Goal: Information Seeking & Learning: Learn about a topic

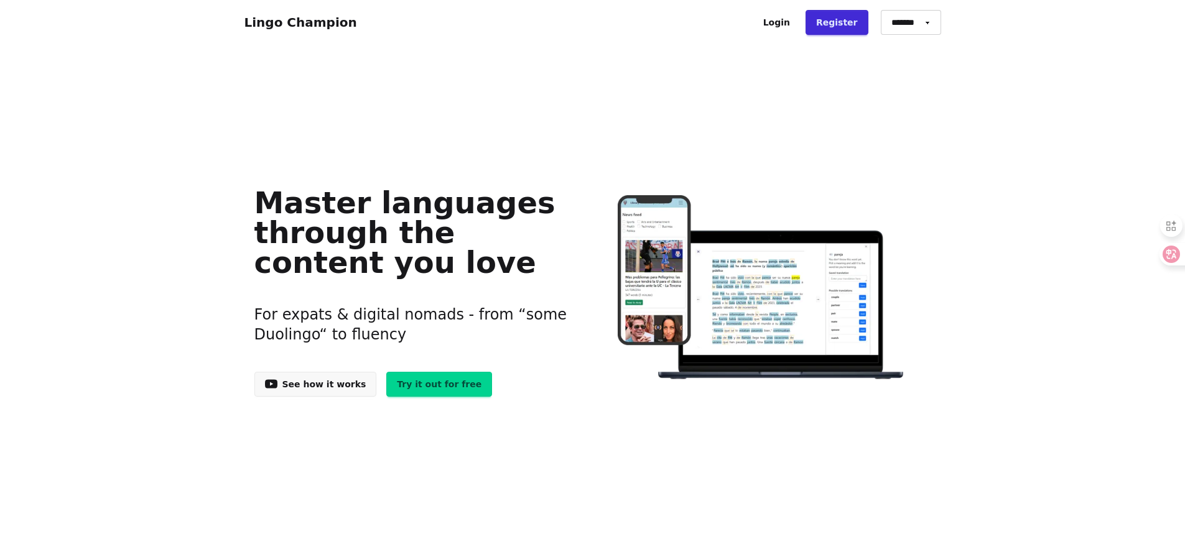
click at [401, 390] on link "Try it out for free" at bounding box center [439, 384] width 106 height 25
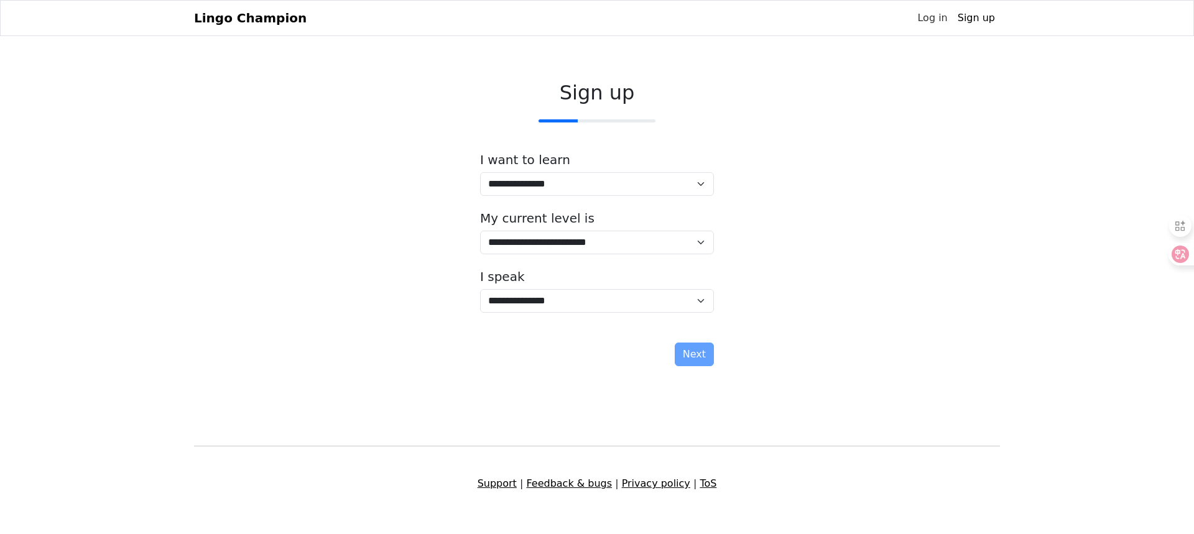
click at [945, 22] on link "Log in" at bounding box center [932, 18] width 40 height 25
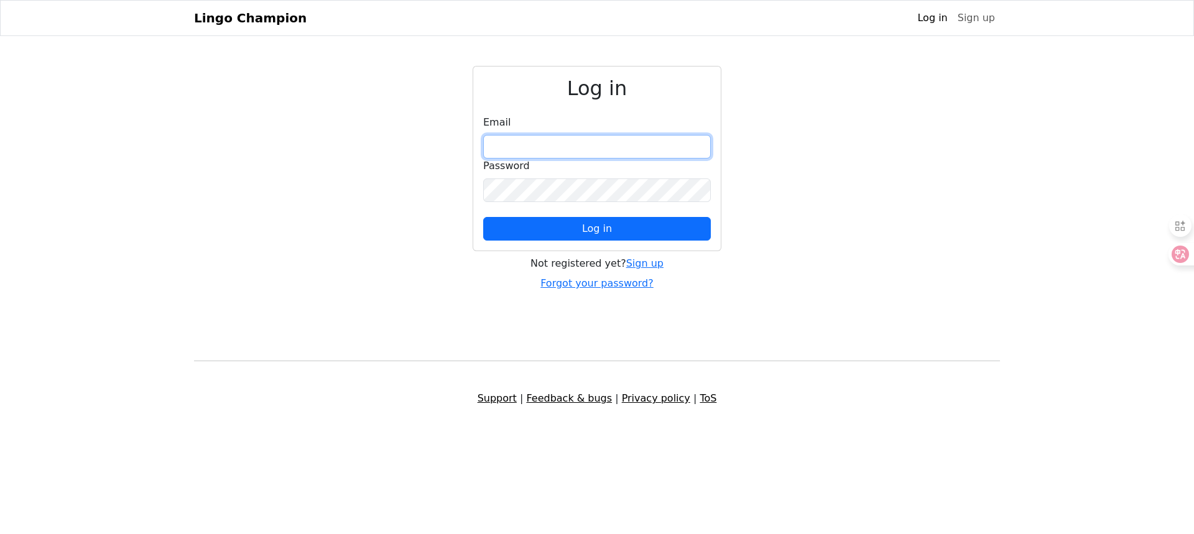
click at [623, 148] on input "email" at bounding box center [597, 147] width 228 height 24
type input "**********"
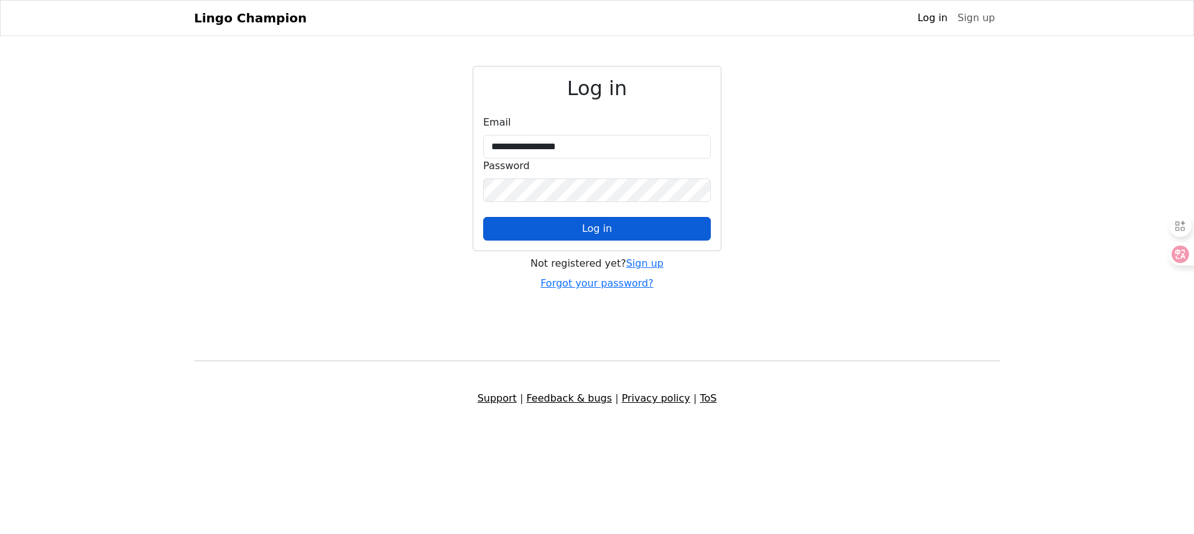
click at [633, 223] on button "Log in" at bounding box center [597, 229] width 228 height 24
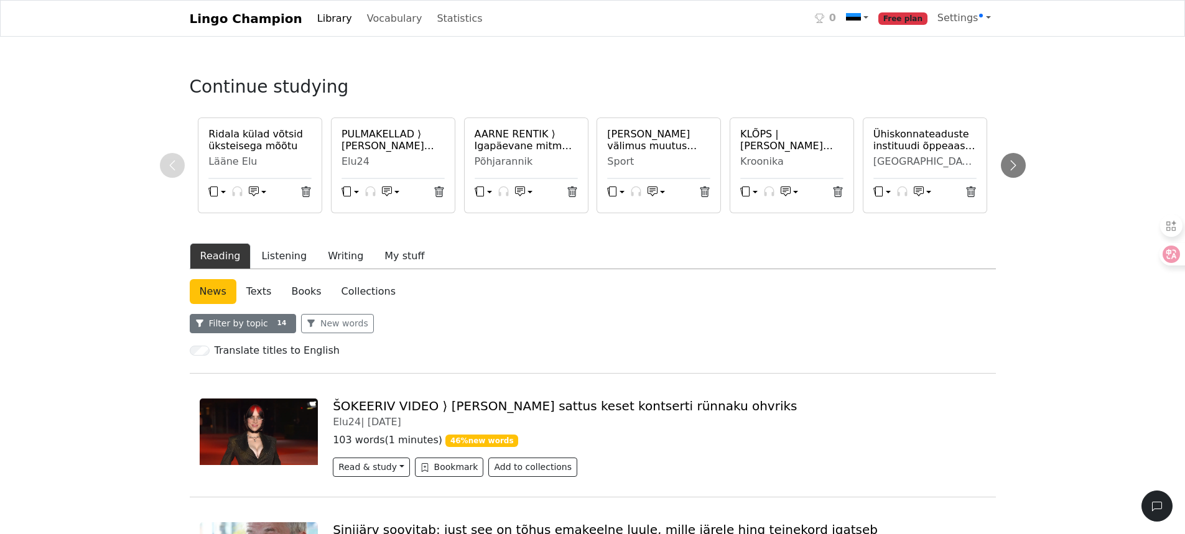
click at [251, 321] on button "Filter by topic 14" at bounding box center [243, 323] width 107 height 19
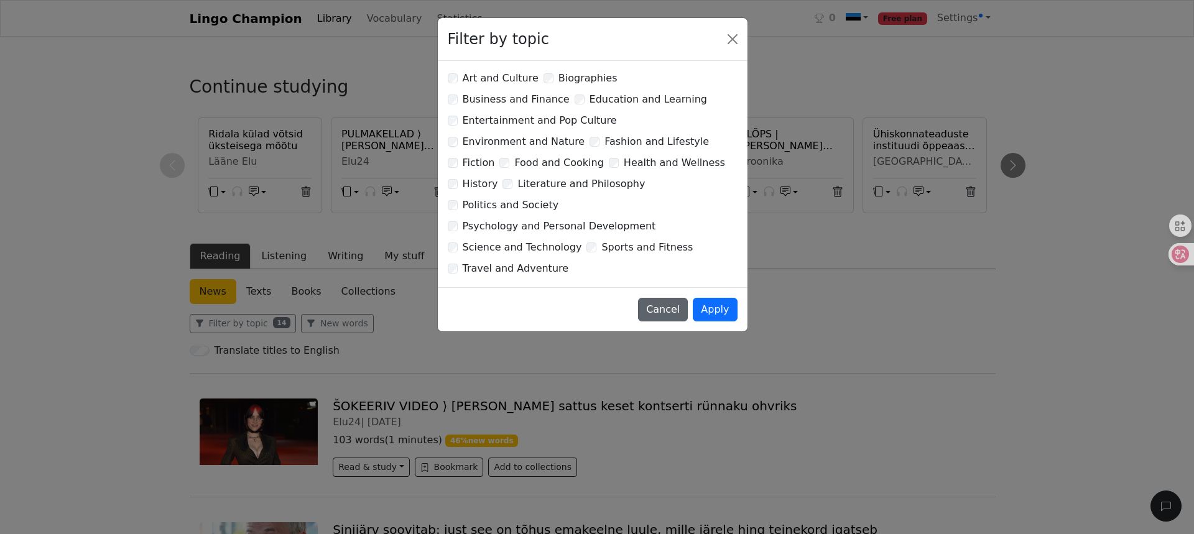
click at [679, 298] on button "Cancel" at bounding box center [663, 310] width 50 height 24
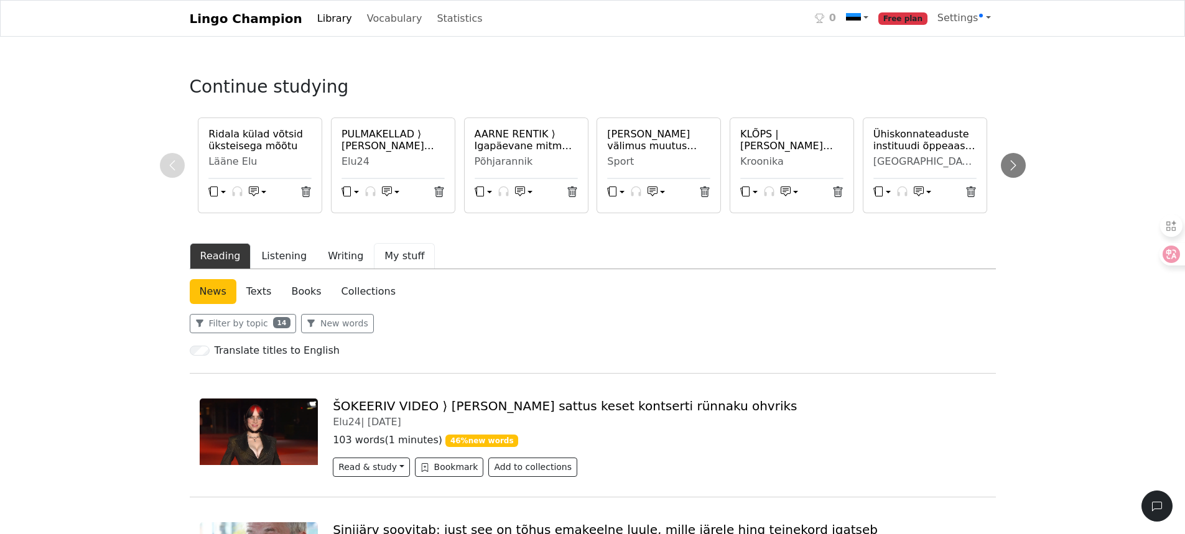
click at [404, 265] on button "My stuff" at bounding box center [404, 256] width 61 height 26
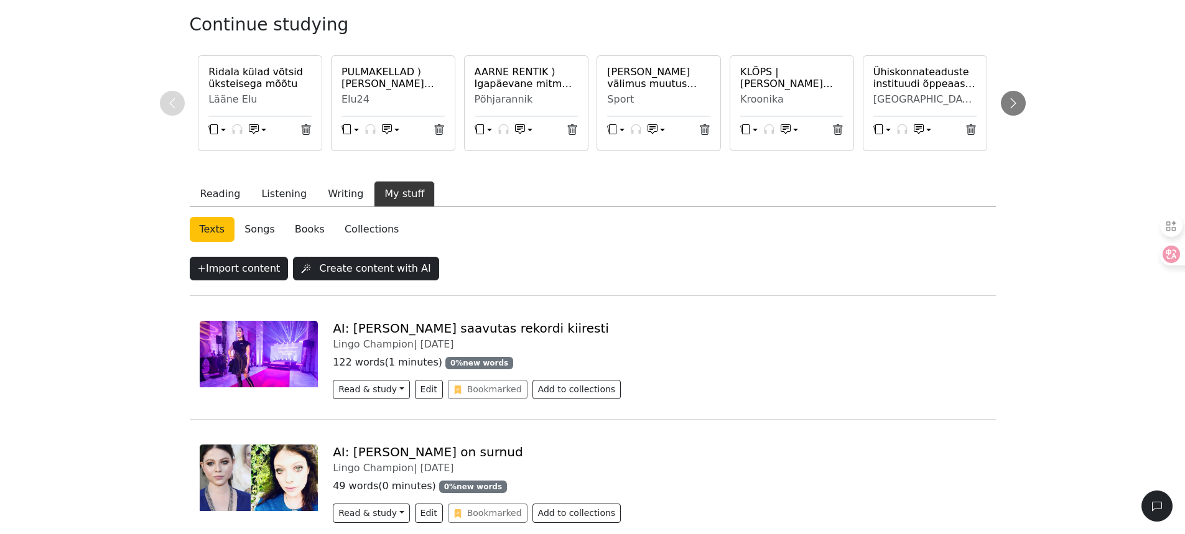
scroll to position [124, 0]
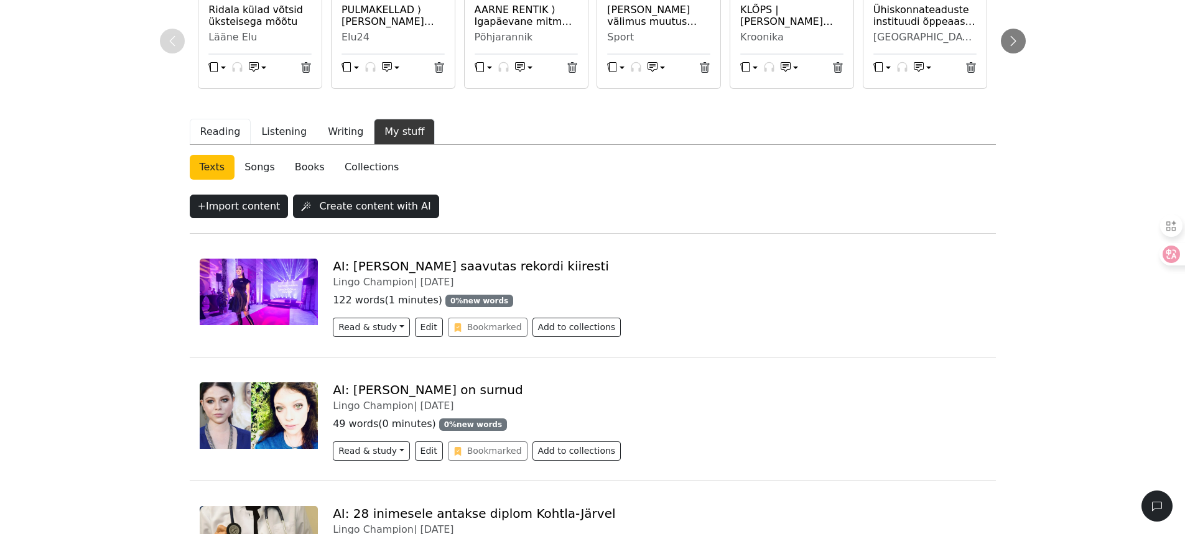
click at [215, 138] on button "Reading" at bounding box center [221, 132] width 62 height 26
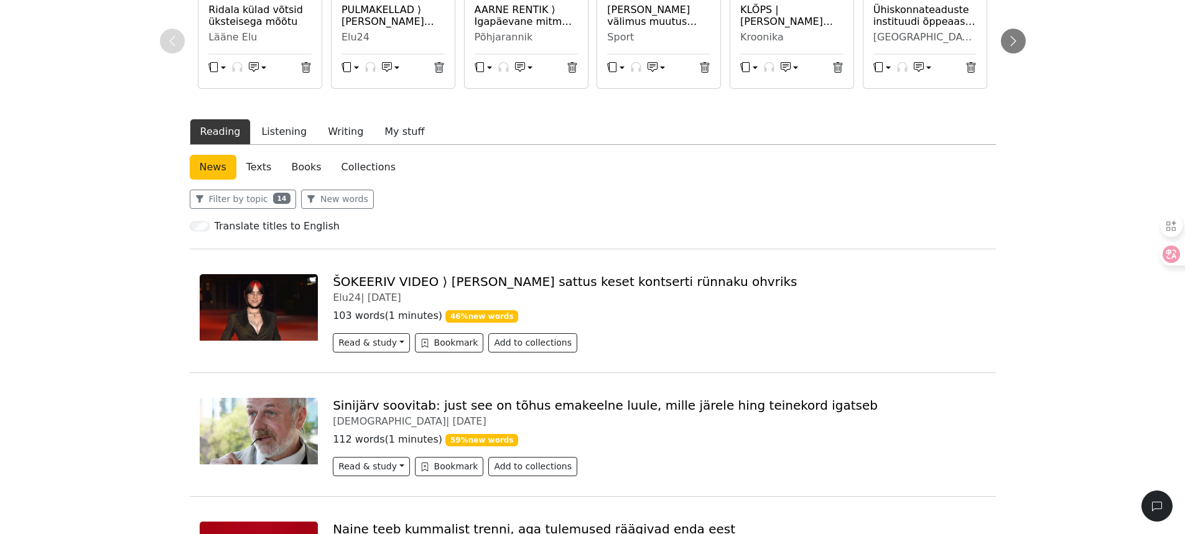
click at [439, 277] on link "ŠOKEERIV VIDEO ⟩ [PERSON_NAME] sattus keset kontserti rünnaku ohvriks" at bounding box center [565, 281] width 464 height 15
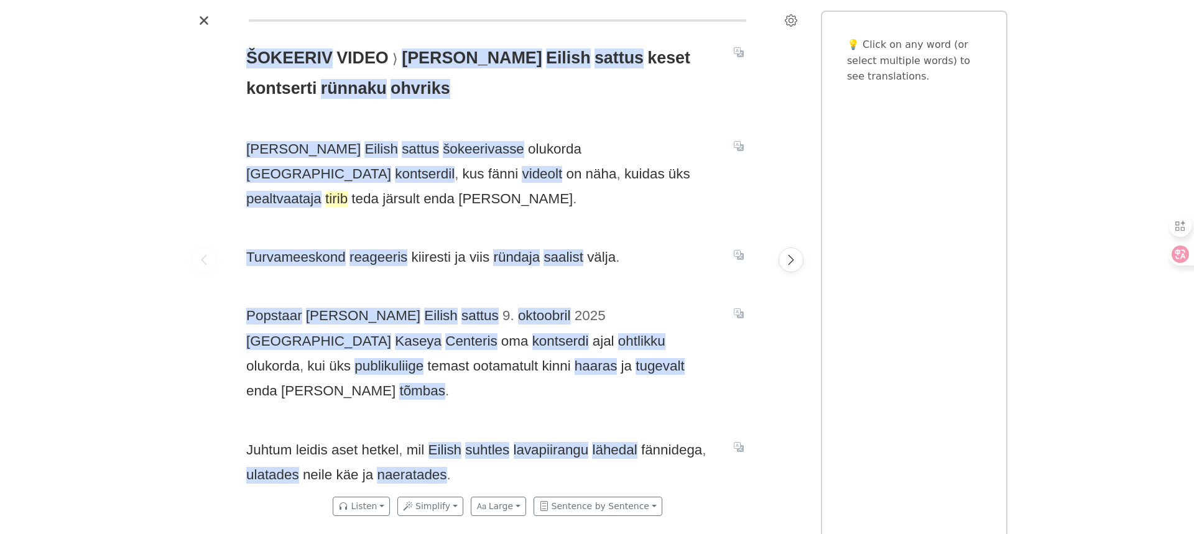
click at [348, 191] on span "tirib" at bounding box center [336, 199] width 22 height 17
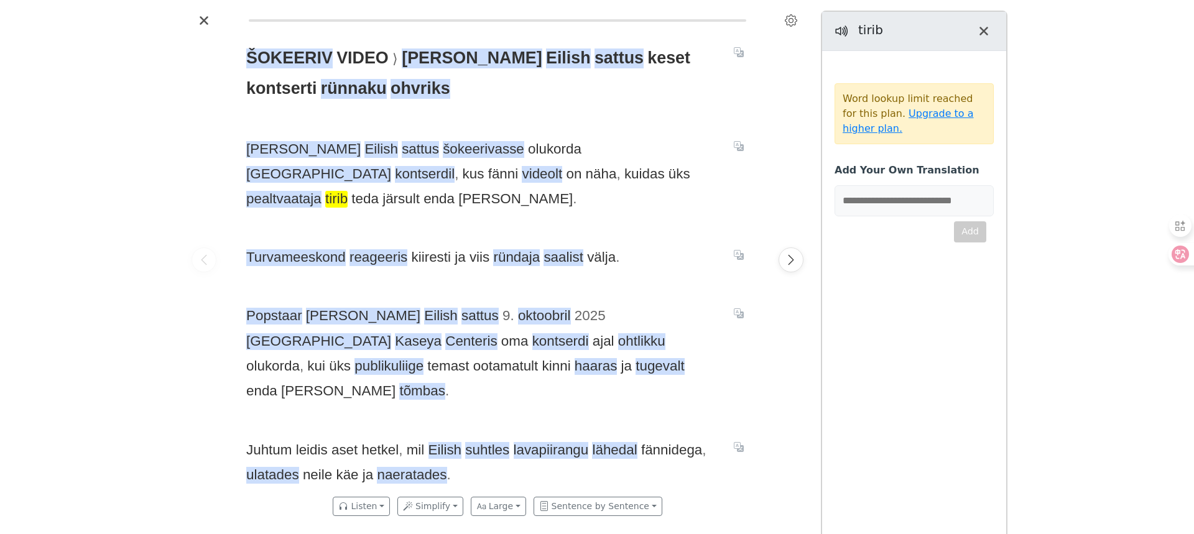
click at [348, 191] on span "tirib" at bounding box center [336, 199] width 22 height 17
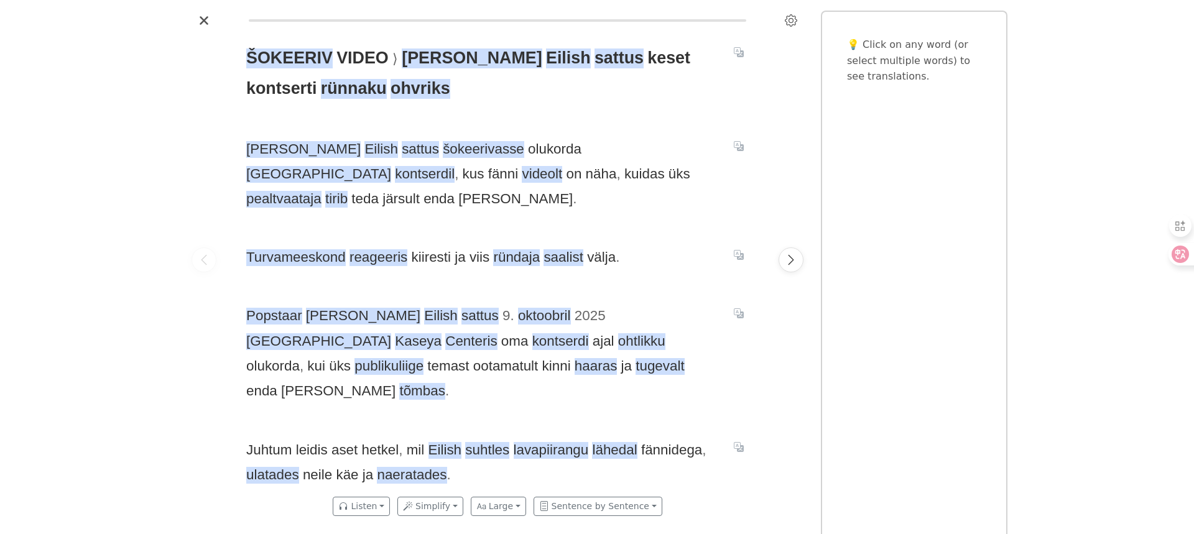
click at [530, 195] on div "ŠOKEERIV VIDEO ⟩ [PERSON_NAME] sattus keset kontserti rünnaku ohvriks [PERSON_N…" at bounding box center [497, 259] width 527 height 459
click at [1176, 252] on icon at bounding box center [1171, 254] width 11 height 10
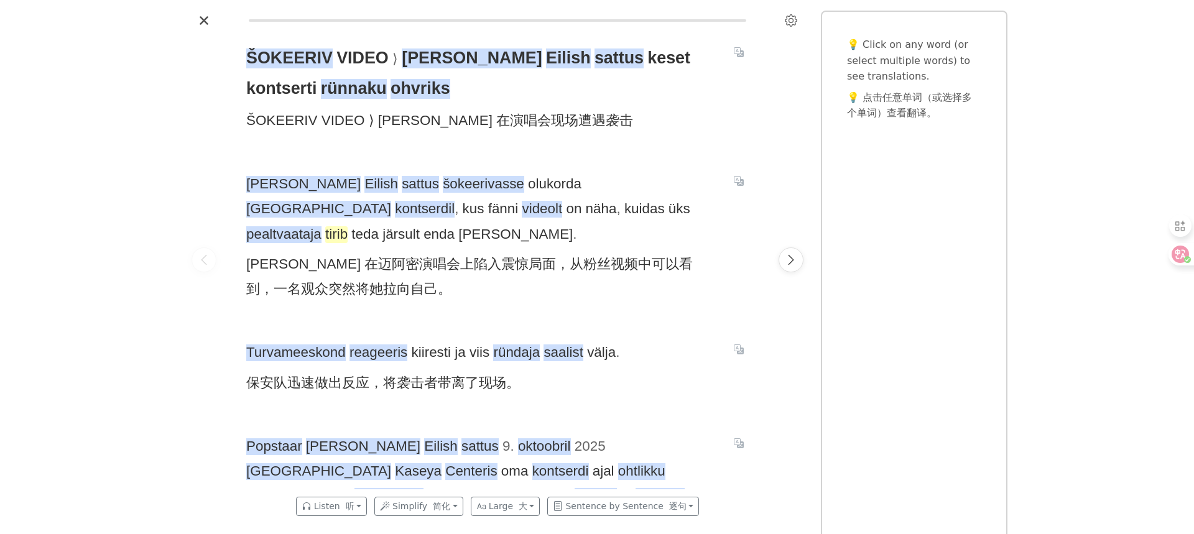
click at [348, 226] on span "tirib" at bounding box center [336, 234] width 22 height 17
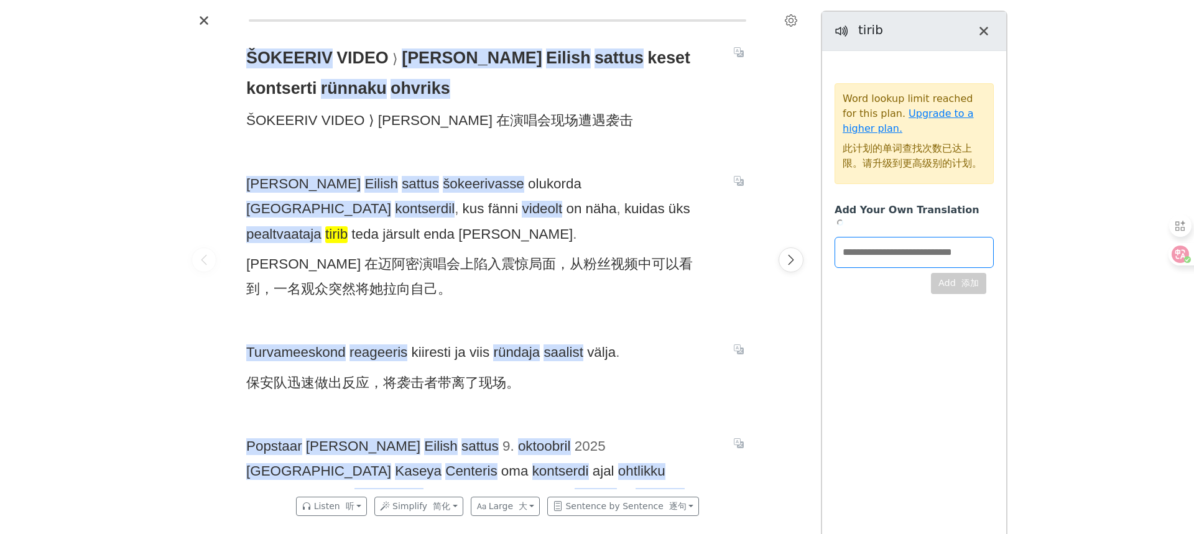
click at [348, 226] on span "tirib" at bounding box center [336, 234] width 22 height 17
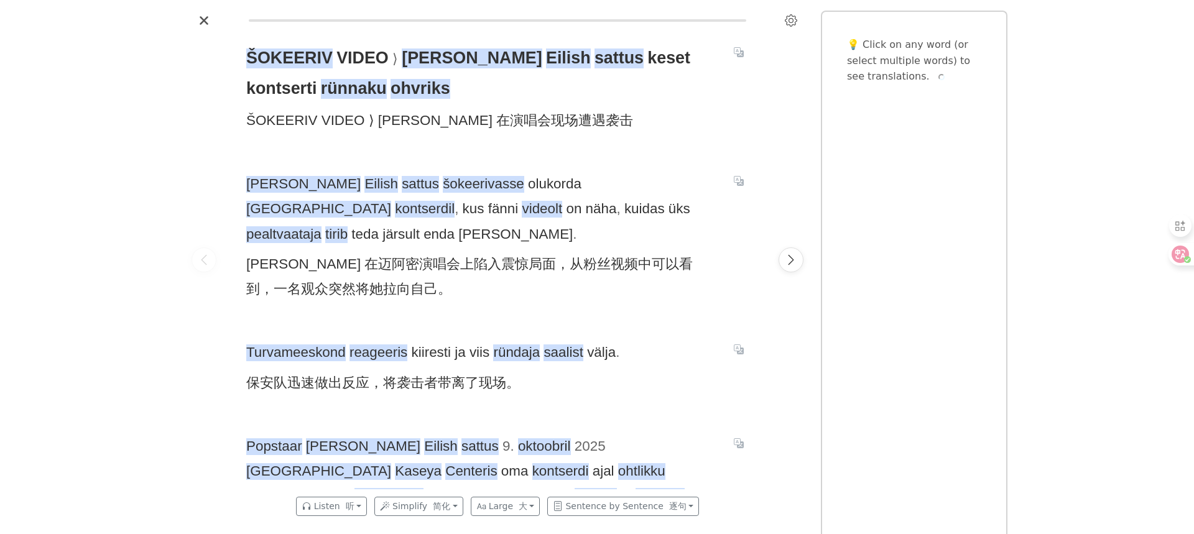
click at [577, 256] on font "[PERSON_NAME] 在迈阿密演唱会上陷入震惊局面，从粉丝视频中可以看到，一名观众突然将她拉向自己。" at bounding box center [469, 276] width 447 height 40
drag, startPoint x: 605, startPoint y: 455, endPoint x: 496, endPoint y: 457, distance: 108.9
click at [496, 457] on span "Popstaar [PERSON_NAME] sattus [DATE] [GEOGRAPHIC_DATA] Kaseya Centeris oma kont…" at bounding box center [482, 514] width 473 height 160
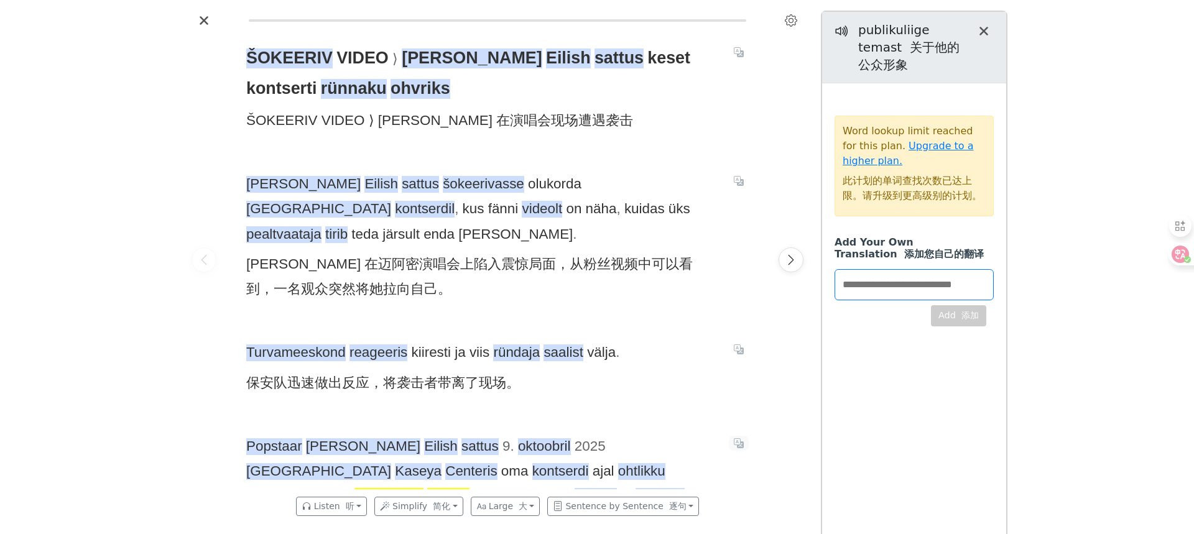
click at [742, 439] on icon "Translate sentence" at bounding box center [739, 444] width 10 height 10
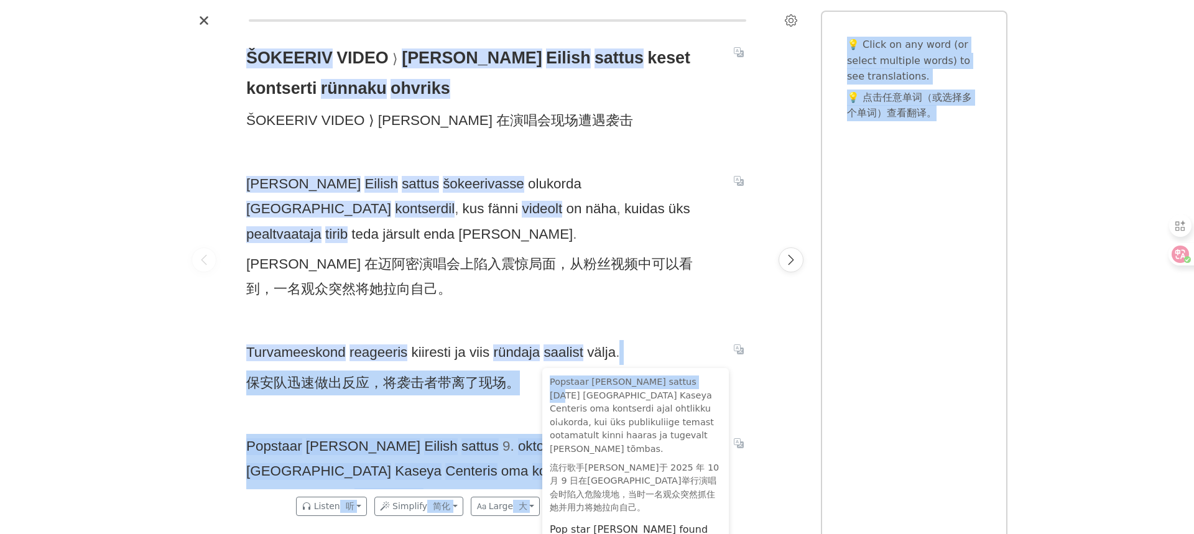
drag, startPoint x: 664, startPoint y: 376, endPoint x: 638, endPoint y: 342, distance: 42.2
click at [638, 340] on div "ŠOKEERIV VIDEO ⟩ [PERSON_NAME] sattus keset kontserti rünnaku ohvriks ŠOKEERIV …" at bounding box center [597, 267] width 1194 height 534
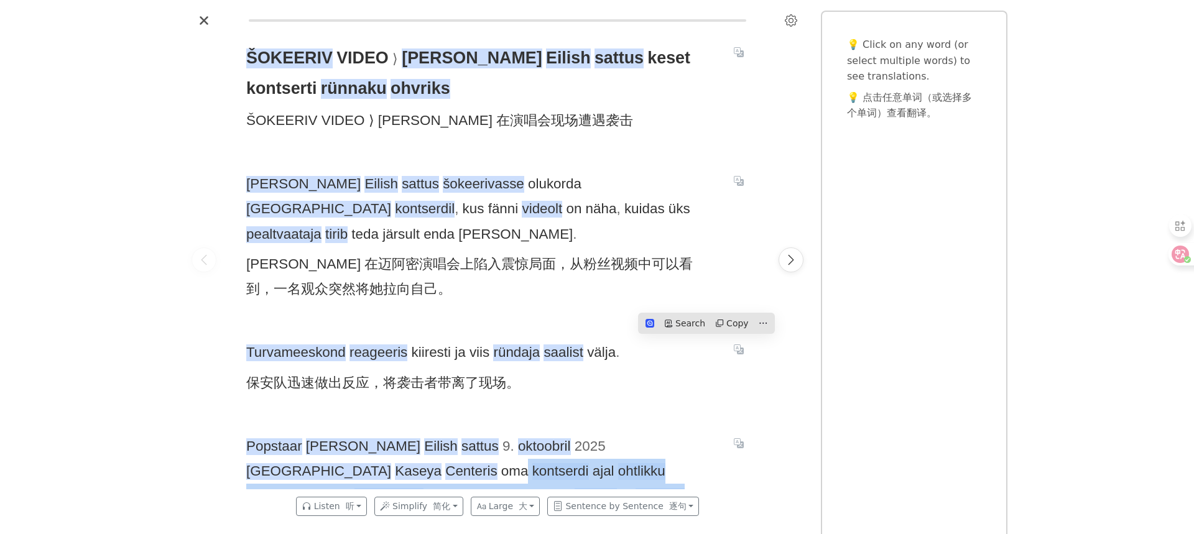
click at [725, 404] on div "ŠOKEERIV VIDEO ⟩ [PERSON_NAME] sattus keset kontserti rünnaku ohvriks ŠOKEERIV …" at bounding box center [497, 259] width 527 height 459
click at [760, 430] on div "ŠOKEERIV VIDEO ⟩ [PERSON_NAME] sattus keset kontserti rünnaku ohvriks ŠOKEERIV …" at bounding box center [497, 259] width 527 height 459
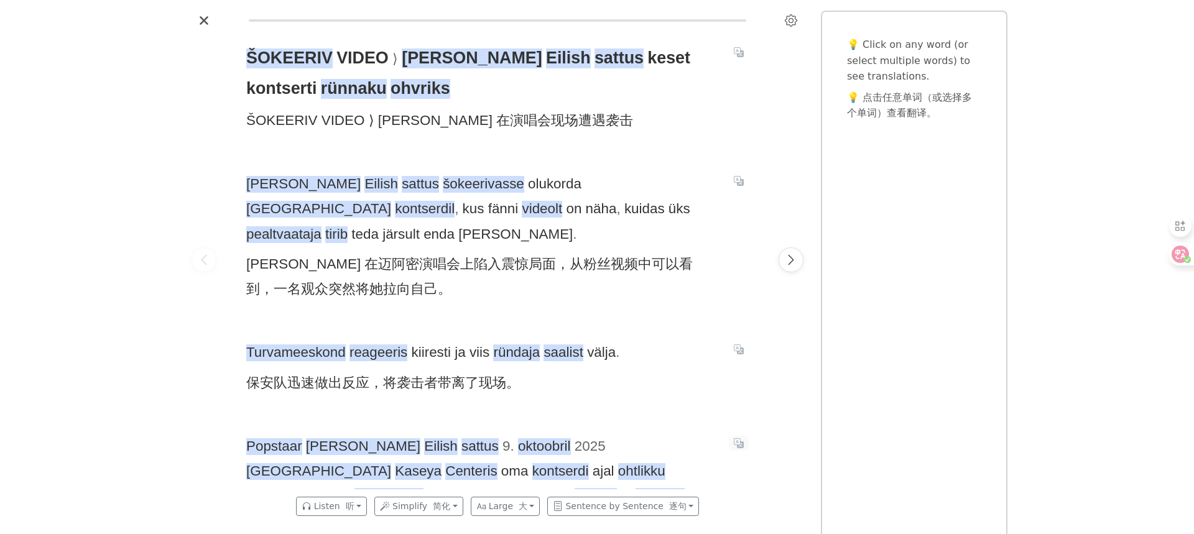
click at [742, 439] on icon "Translate sentence" at bounding box center [739, 444] width 10 height 10
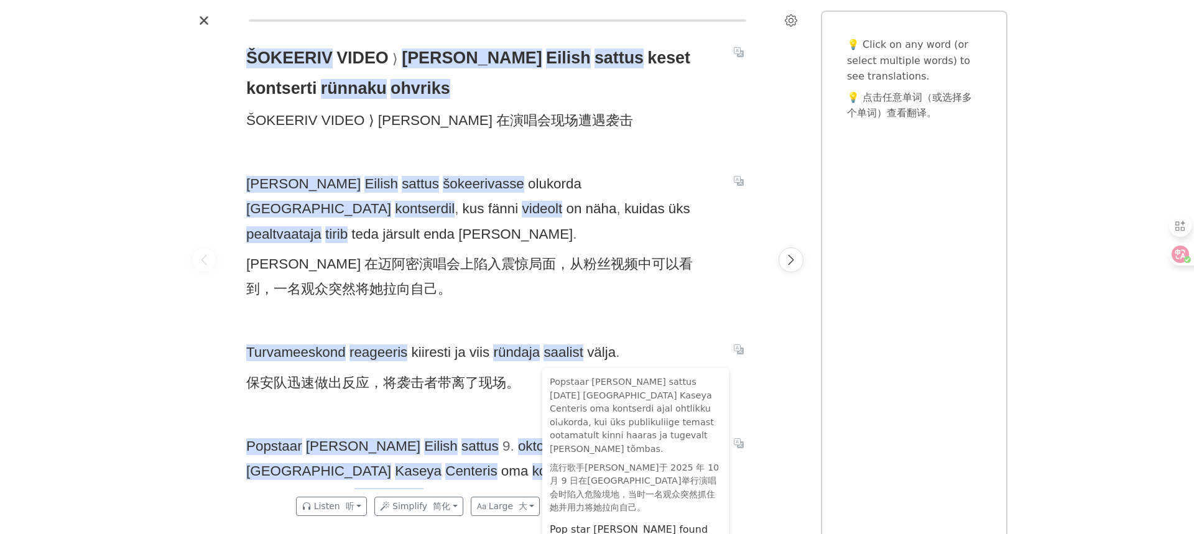
click at [624, 496] on font "流行歌手[PERSON_NAME]于 2025 年 10 月 9 日在[GEOGRAPHIC_DATA]举行演唱会时陷入危险境地，当时一名观众突然抓住她并用力…" at bounding box center [636, 488] width 172 height 53
click at [765, 399] on div "ŠOKEERIV VIDEO ⟩ [PERSON_NAME] sattus keset kontserti rünnaku ohvriks ŠOKEERIV …" at bounding box center [498, 259] width 622 height 459
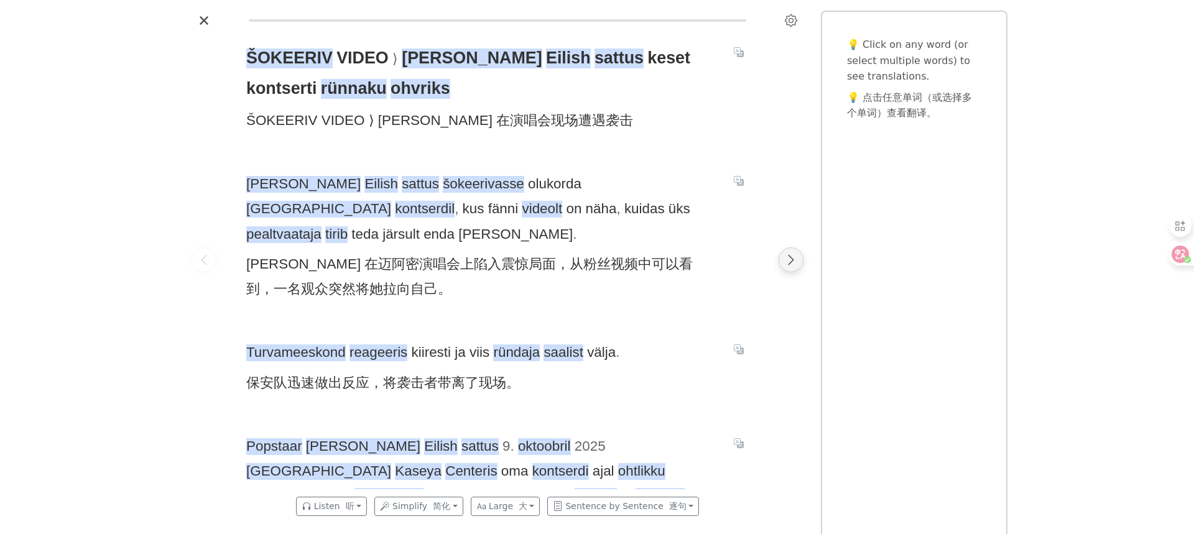
click at [784, 261] on button "Next page" at bounding box center [791, 260] width 25 height 25
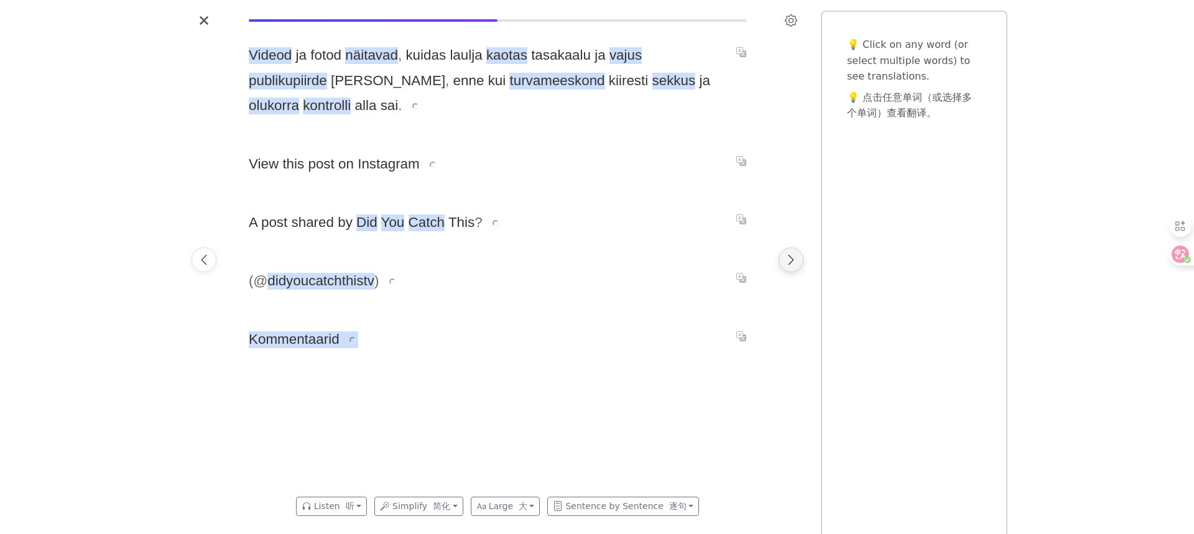
scroll to position [0, 527]
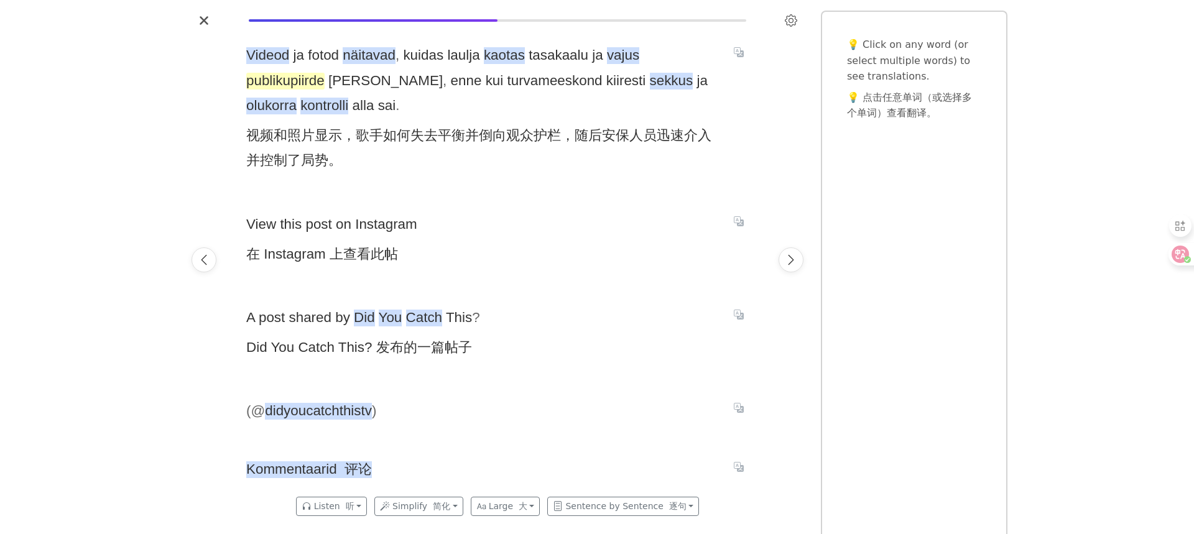
click at [325, 73] on span "publikupiirde" at bounding box center [285, 81] width 78 height 17
click at [740, 52] on icon "Translate sentence" at bounding box center [739, 52] width 10 height 10
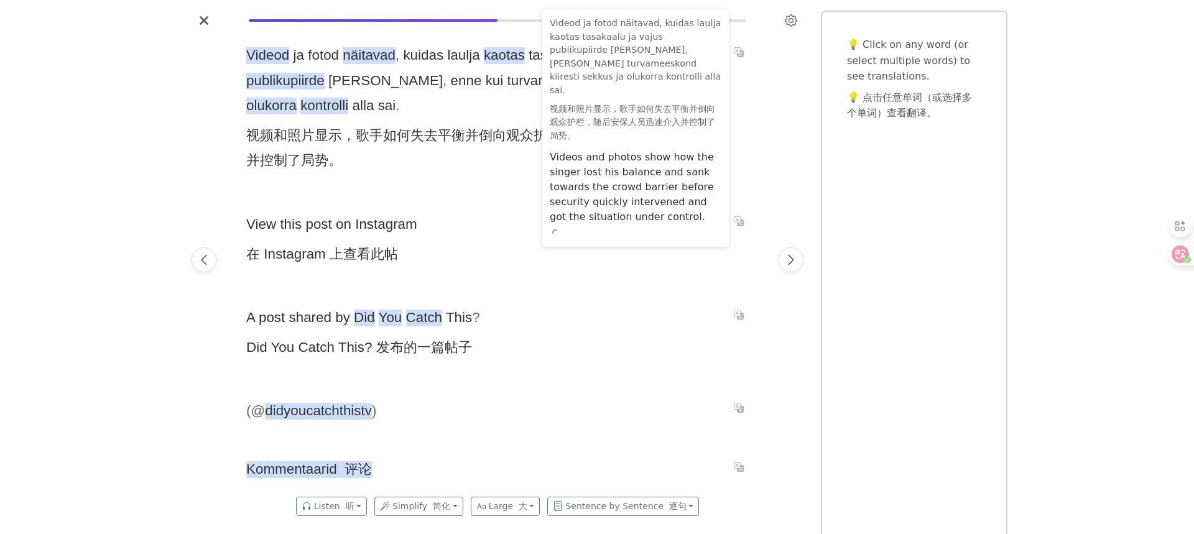
click at [661, 38] on div "Videod ja fotod näitavad, kuidas laulja kaotas tasakaalu ja vajus publikupiirde…" at bounding box center [636, 82] width 172 height 131
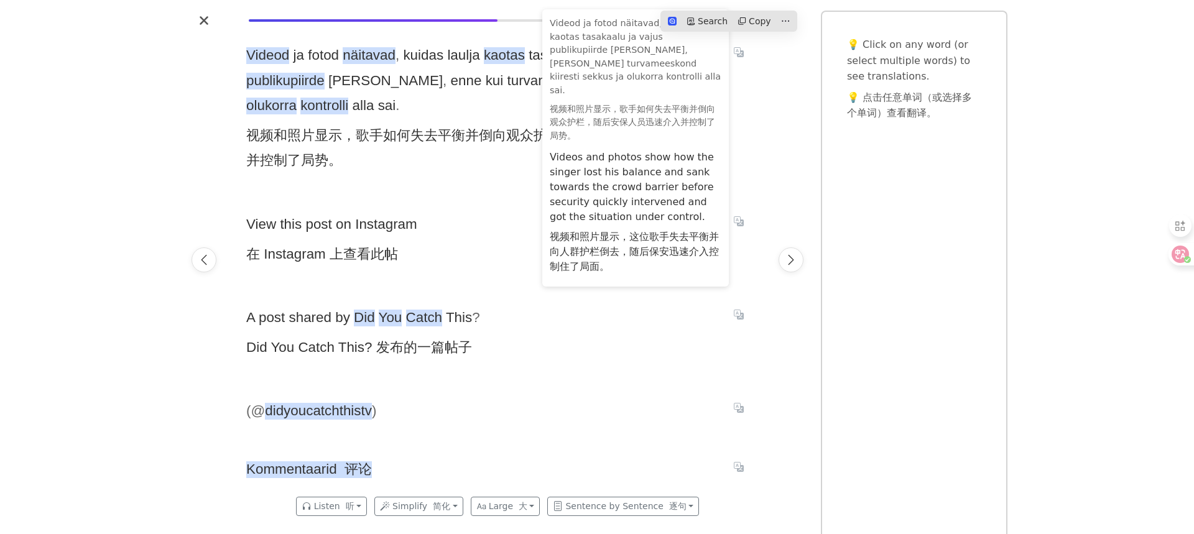
click at [502, 141] on font "视频和照片显示，歌手如何失去平衡并倒向观众护栏，随后安保人员迅速介入并控制了局势。" at bounding box center [482, 148] width 473 height 50
